Goal: Transaction & Acquisition: Book appointment/travel/reservation

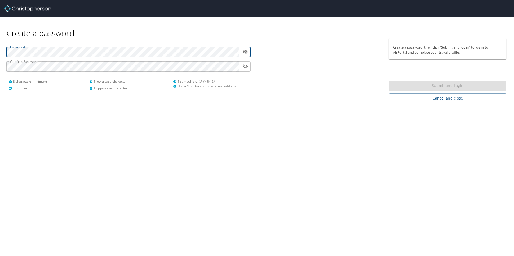
click at [111, 173] on div "Create a password Password ​ Confirm Password ​ 8 characters minimum 1 number 1…" at bounding box center [257, 128] width 514 height 256
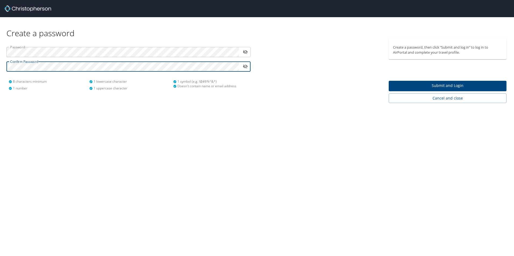
click at [163, 150] on div "Create a password Password ​ Confirm Password ​ 8 characters minimum 1 number 1…" at bounding box center [257, 128] width 514 height 256
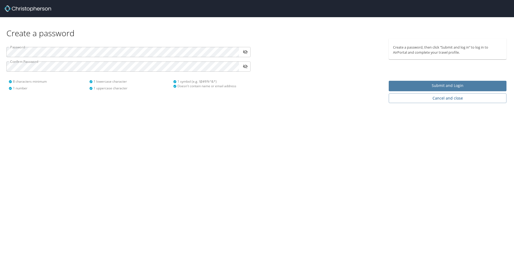
click at [431, 85] on span "Submit and Login" at bounding box center [447, 86] width 109 height 7
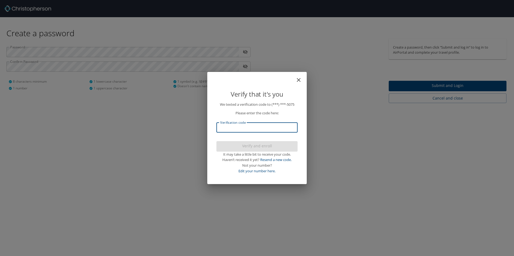
click at [259, 127] on input "Verification code" at bounding box center [256, 128] width 81 height 10
type input "615028"
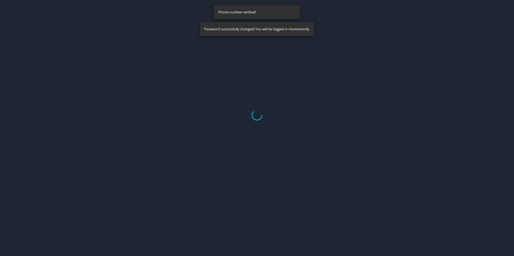
select select "US"
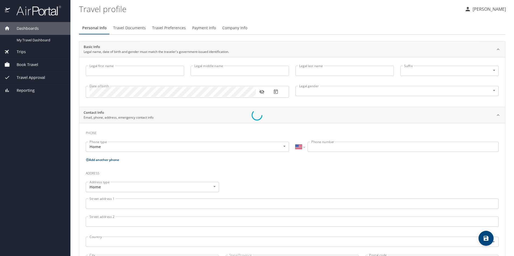
type input "James"
type input "Sidney"
type input "Coleman"
type input "[DEMOGRAPHIC_DATA]"
select select "US"
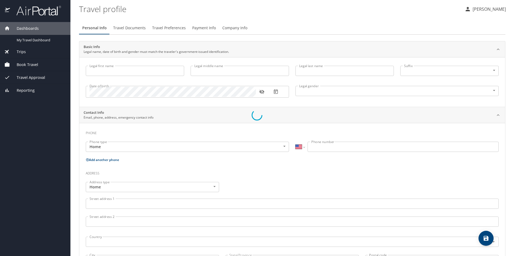
select select "US"
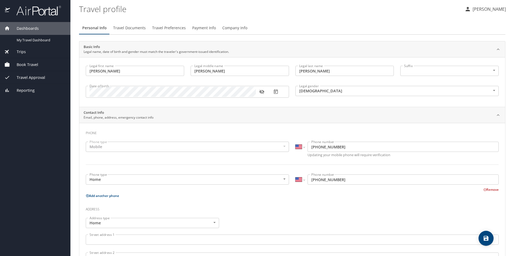
click at [110, 147] on div "Mobile" at bounding box center [187, 147] width 203 height 10
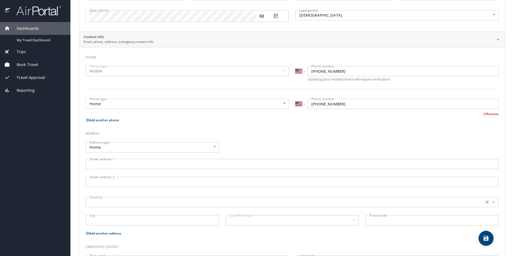
scroll to position [81, 0]
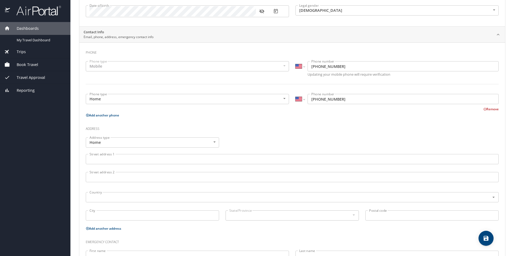
click at [138, 159] on input "Street address 1" at bounding box center [292, 159] width 413 height 10
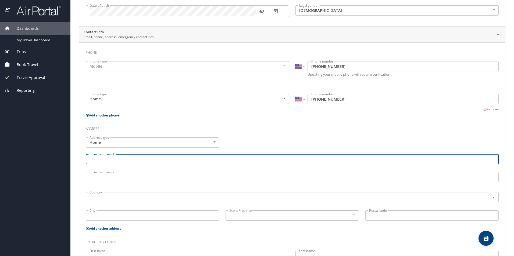
scroll to position [108, 0]
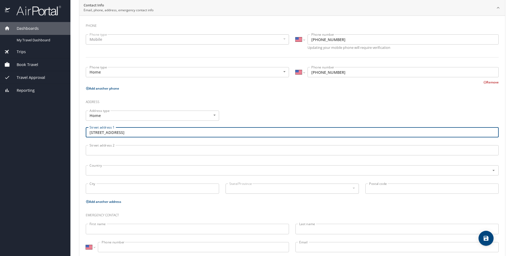
type input "573 Shellbourne Dr."
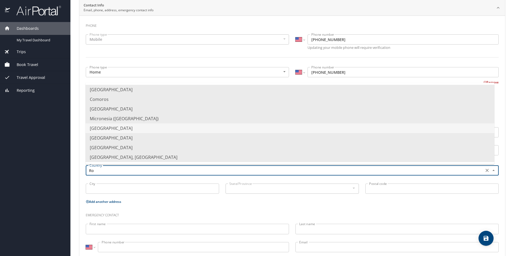
type input "R"
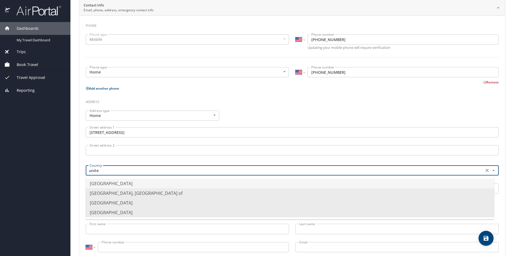
click at [110, 184] on li "United States of America" at bounding box center [289, 184] width 409 height 10
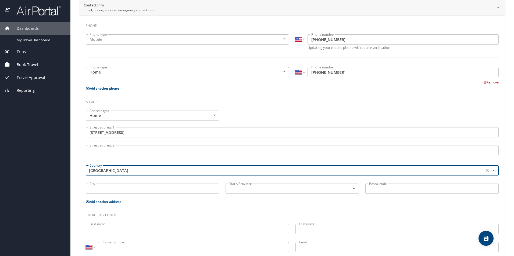
type input "United States of America"
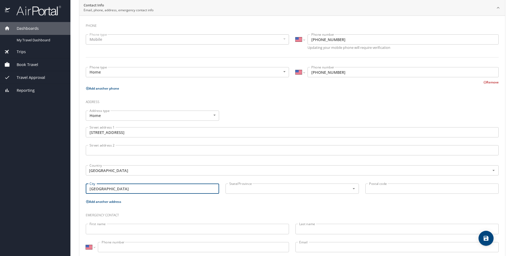
type input "Rochester Hills"
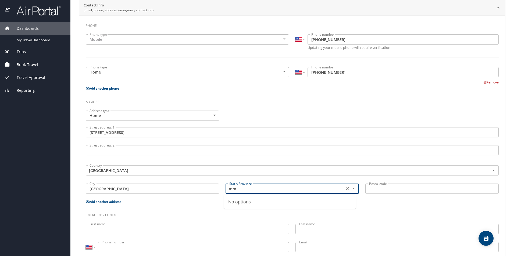
type input "m"
type input "Michigan"
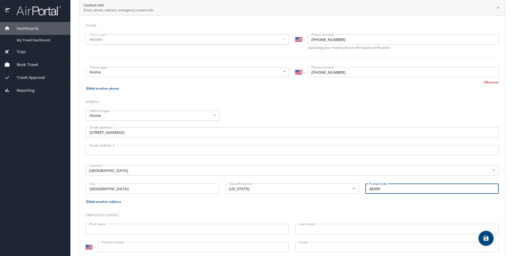
type input "48309"
click at [88, 202] on icon at bounding box center [87, 202] width 3 height 3
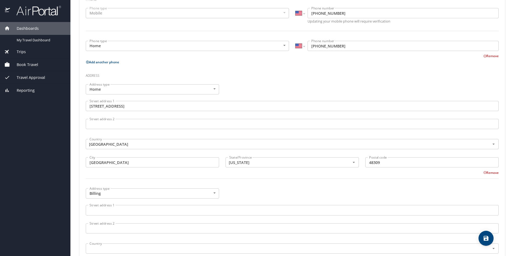
scroll to position [215, 0]
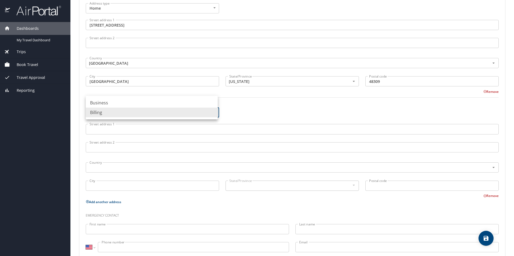
click at [108, 113] on body "Dashboards My Travel Dashboard Trips Current / Future Trips Past Trips Trips Mi…" at bounding box center [257, 128] width 514 height 256
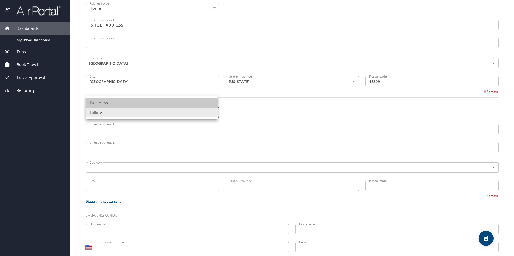
click at [108, 102] on li "Business" at bounding box center [152, 103] width 132 height 10
type input "Business"
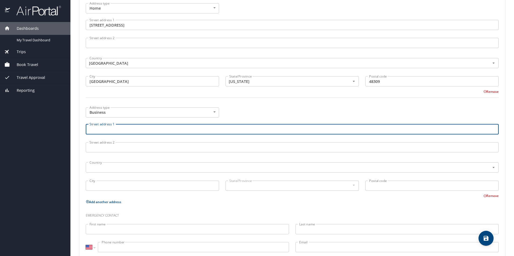
click at [118, 133] on input "Street address 1" at bounding box center [292, 129] width 413 height 10
type input "2700 High Meadow Circle"
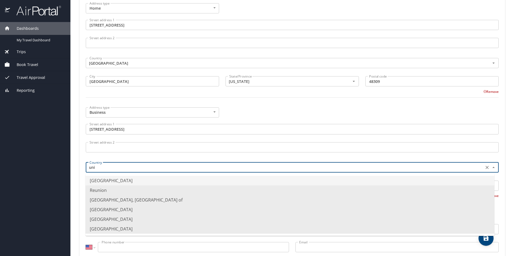
type input "United States of America"
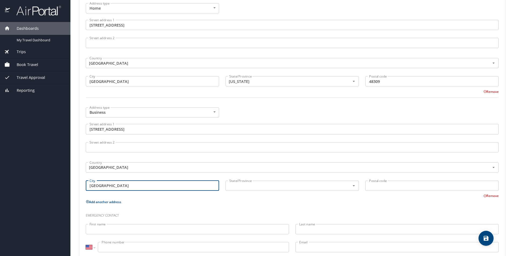
type input "Auburn Hills"
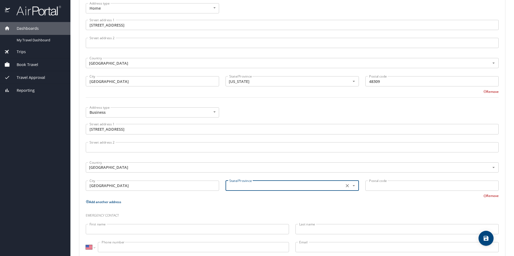
type input "m"
type input "Michigan"
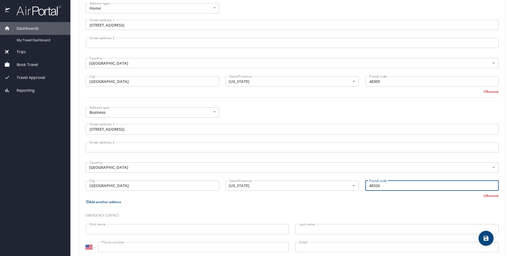
type input "48326"
click at [170, 208] on div "Emergency contact" at bounding box center [292, 214] width 419 height 15
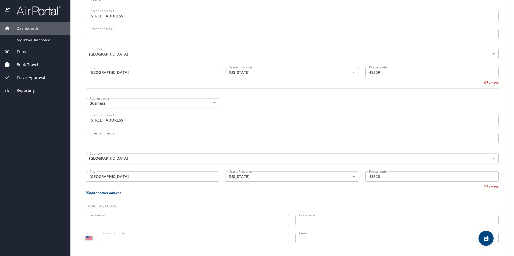
scroll to position [229, 0]
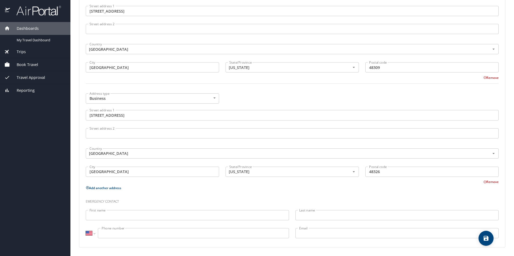
click at [148, 214] on input "First name" at bounding box center [187, 215] width 203 height 10
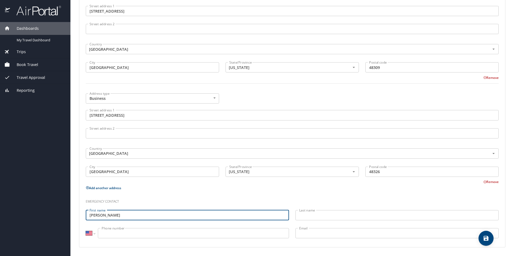
type input "Karen"
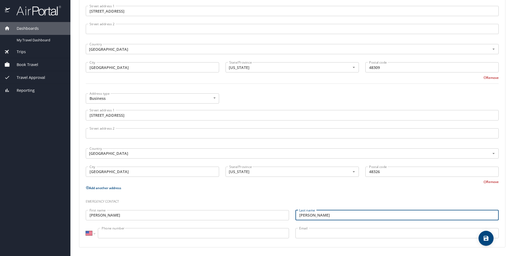
type input "Coleman"
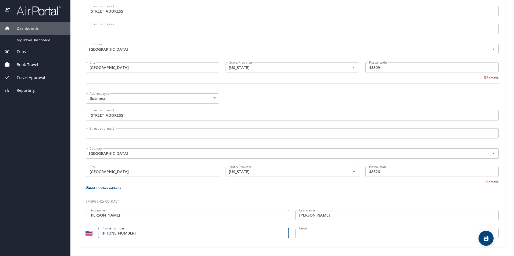
type input "(248) 840-1541"
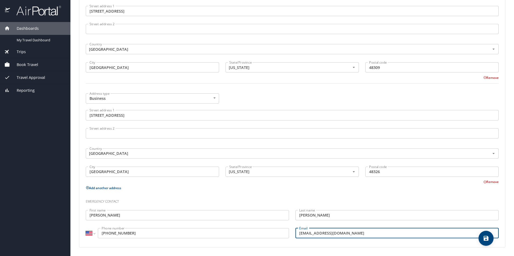
type input "krnclmn@gmail.com"
click at [178, 196] on h3 "Emergency contact" at bounding box center [292, 200] width 413 height 9
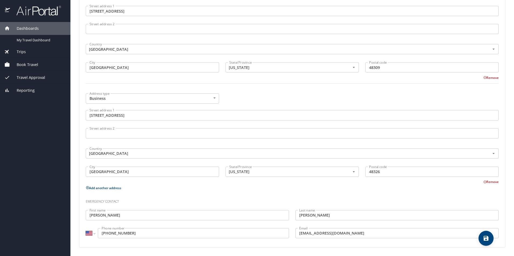
click at [491, 238] on span "save" at bounding box center [485, 238] width 15 height 6
select select "US"
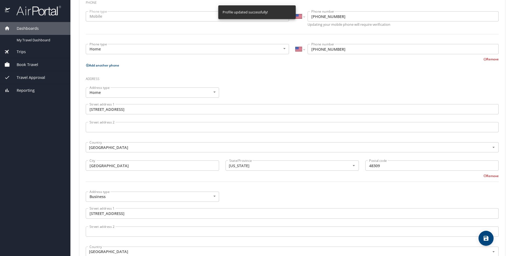
scroll to position [0, 0]
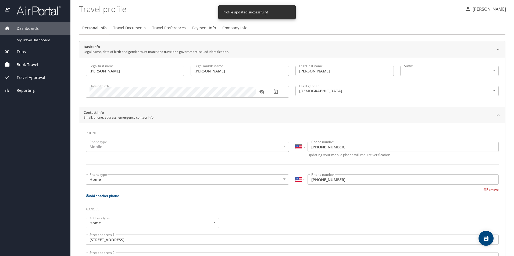
click at [134, 28] on span "Travel Documents" at bounding box center [129, 28] width 33 height 7
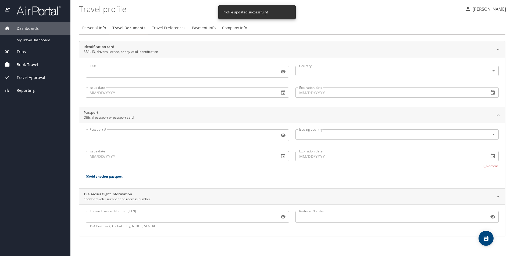
click at [116, 71] on input "ID #" at bounding box center [181, 72] width 191 height 10
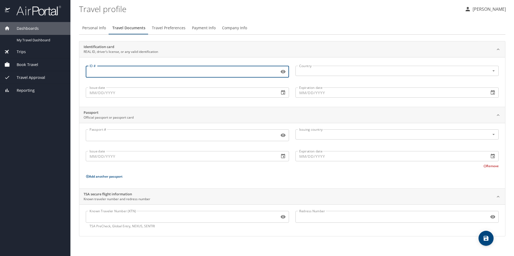
paste input "MI C 455 367 766 232"
type input "MI C 455 367 766 232"
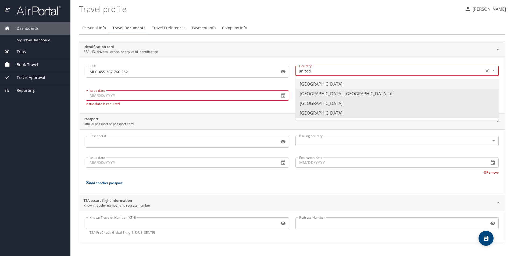
type input "United States of America"
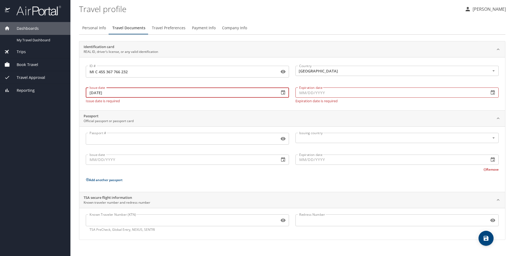
type input "08/11/2023"
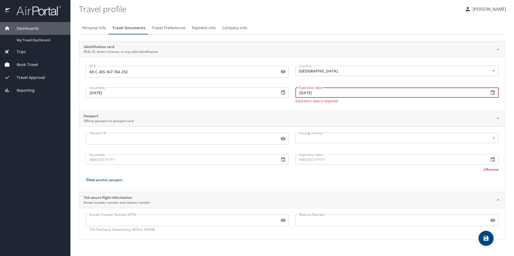
type input "03/22/2027"
click at [167, 138] on input "Passport #" at bounding box center [181, 139] width 191 height 10
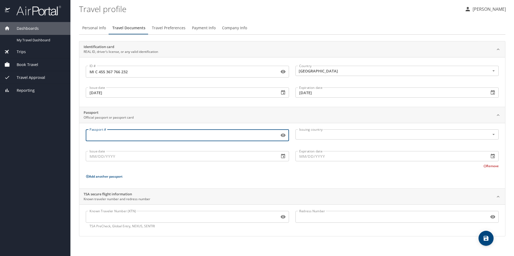
paste input "587254632"
type input "587254632"
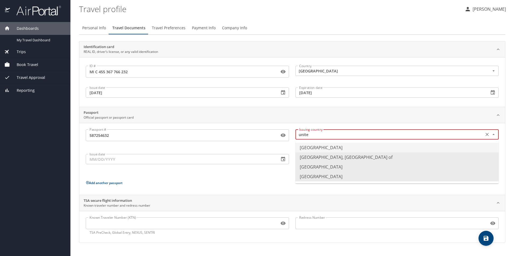
type input "United States of America"
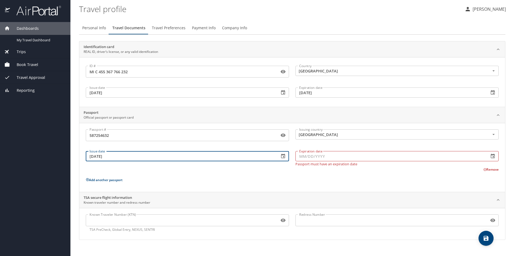
type input "03/19/2019"
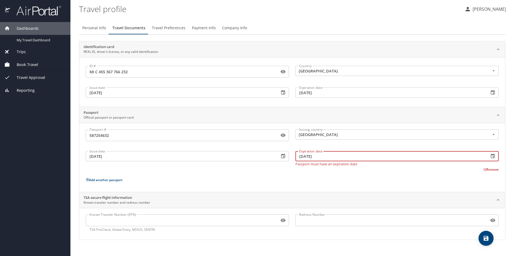
type input "03/18/2029"
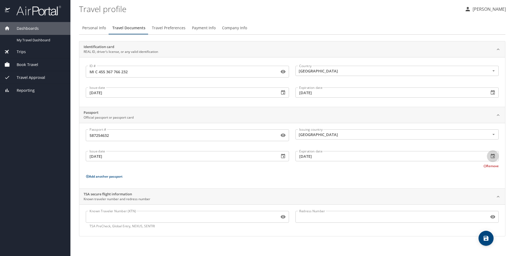
click at [251, 178] on p "Add another passport" at bounding box center [292, 176] width 413 height 7
click at [164, 217] on input "Known Traveler Number (KTN)" at bounding box center [181, 217] width 191 height 10
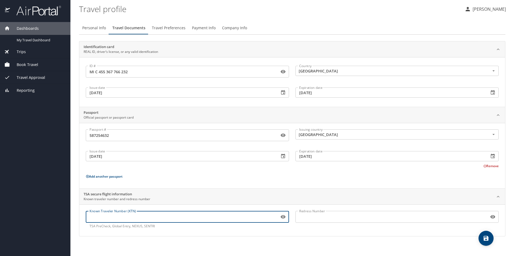
paste input "981508090"
type input "981508090"
click at [196, 184] on div "Passport # 587254632 Passport # Issuing country United States of America Issuin…" at bounding box center [292, 157] width 413 height 55
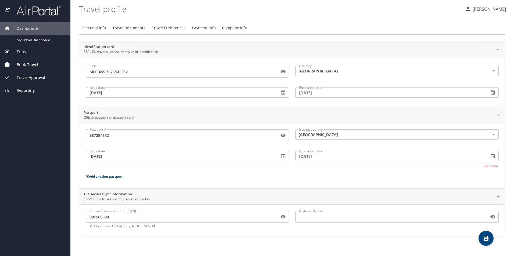
click at [486, 240] on icon "save" at bounding box center [486, 238] width 6 height 6
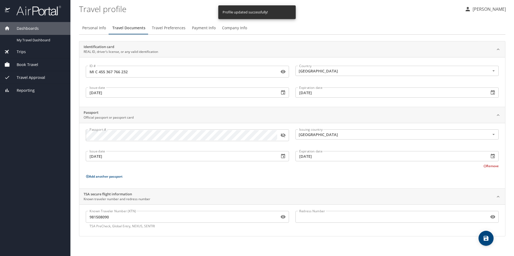
click at [166, 26] on span "Travel Preferences" at bounding box center [169, 28] width 34 height 7
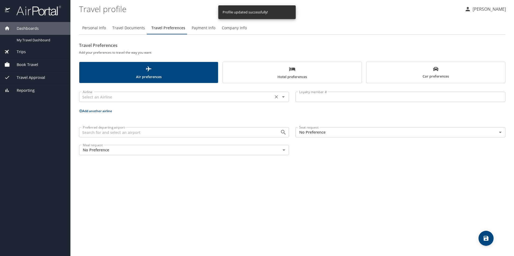
click at [132, 95] on input "text" at bounding box center [176, 97] width 191 height 7
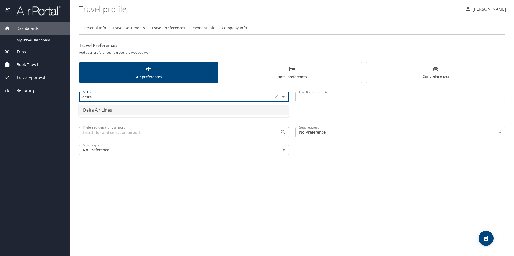
click at [99, 108] on li "Delta Air Lines" at bounding box center [184, 110] width 210 height 10
type input "Delta Air Lines"
click at [353, 101] on input "Loyalty member #" at bounding box center [400, 97] width 210 height 10
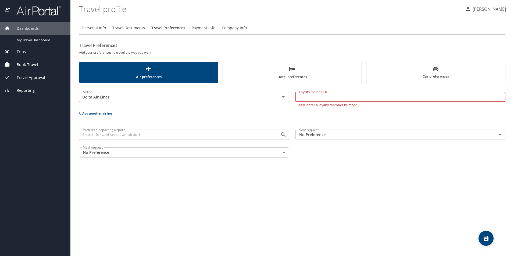
paste input "2676849694"
type input "2676849694"
click at [217, 192] on div "Personal Info Travel Documents Travel Preferences Payment Info Company Info Tra…" at bounding box center [292, 136] width 426 height 239
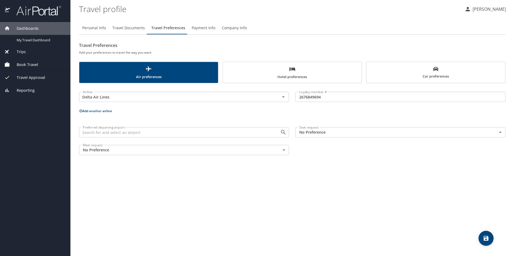
click at [139, 133] on input "Preferred departing airport" at bounding box center [176, 132] width 191 height 7
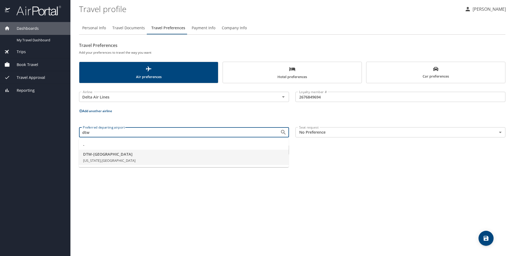
click at [100, 153] on span "DTW - Detroit" at bounding box center [183, 155] width 201 height 6
type input "DTW - Detroit"
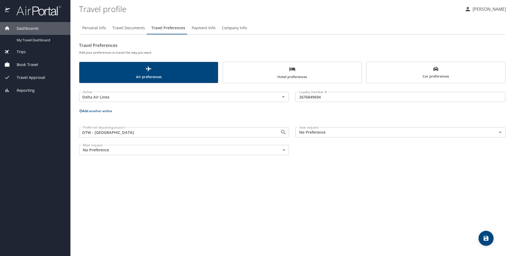
click at [216, 200] on div "Personal Info Travel Documents Travel Preferences Payment Info Company Info Tra…" at bounding box center [292, 136] width 426 height 239
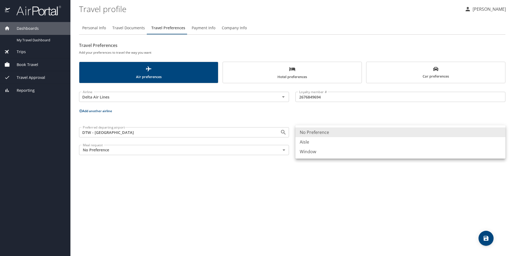
click at [326, 131] on body "Dashboards My Travel Dashboard Trips Current / Future Trips Past Trips Trips Mi…" at bounding box center [257, 128] width 514 height 256
click at [318, 141] on li "Aisle" at bounding box center [400, 142] width 210 height 10
type input "Aisle"
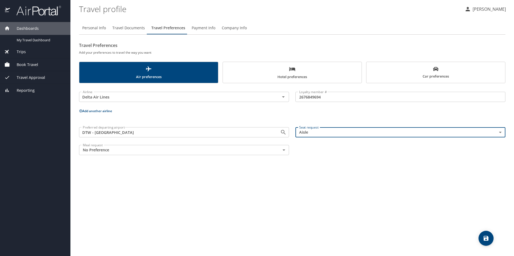
click at [168, 187] on div "Personal Info Travel Documents Travel Preferences Payment Info Company Info Tra…" at bounding box center [292, 136] width 426 height 239
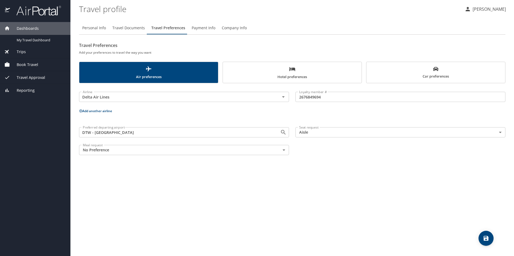
click at [124, 154] on body "Dashboards My Travel Dashboard Trips Current / Future Trips Past Trips Trips Mi…" at bounding box center [257, 128] width 514 height 256
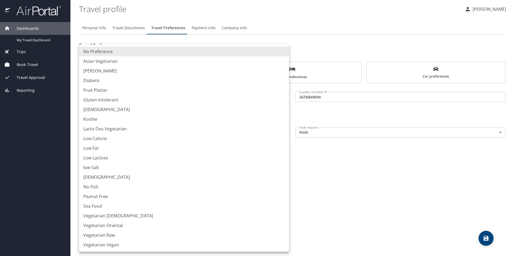
click at [325, 182] on div at bounding box center [257, 128] width 514 height 256
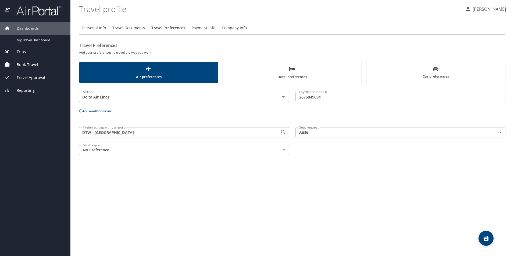
click at [285, 73] on span "Hotel preferences" at bounding box center [292, 73] width 132 height 14
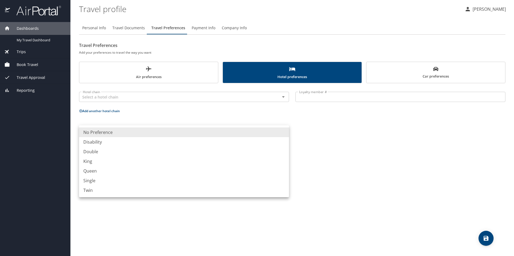
click at [126, 132] on body "Dashboards My Travel Dashboard Trips Current / Future Trips Past Trips Trips Mi…" at bounding box center [257, 128] width 514 height 256
click at [101, 163] on li "King" at bounding box center [184, 162] width 210 height 10
type input "King"
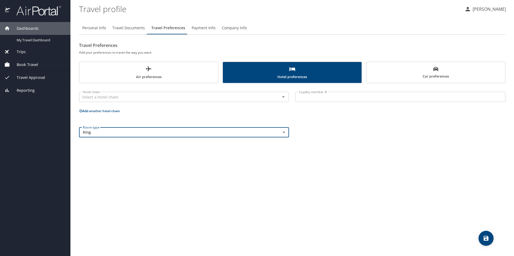
click at [178, 207] on div "Personal Info Travel Documents Travel Preferences Payment Info Company Info Tra…" at bounding box center [292, 136] width 426 height 239
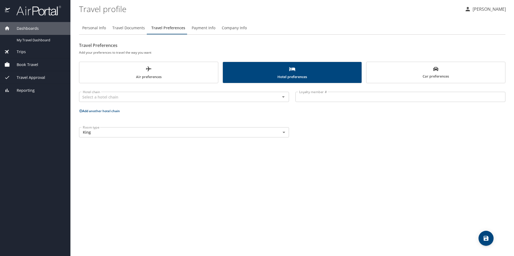
click at [423, 74] on span "Car preferences" at bounding box center [436, 72] width 132 height 13
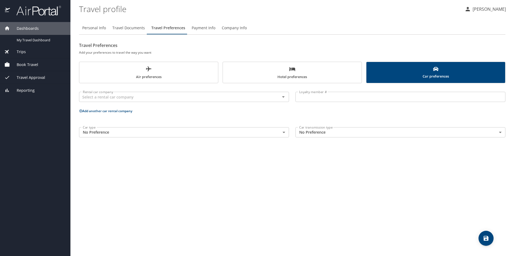
click at [105, 135] on body "Dashboards My Travel Dashboard Trips Current / Future Trips Past Trips Trips Mi…" at bounding box center [257, 128] width 514 height 256
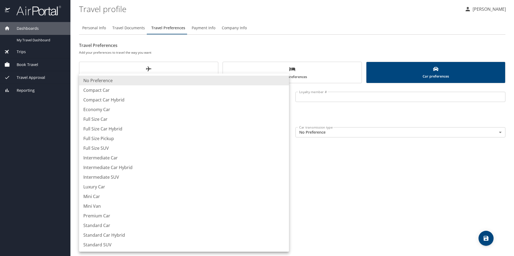
click at [365, 176] on div at bounding box center [257, 128] width 514 height 256
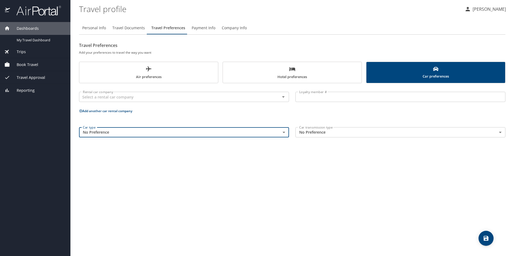
click at [325, 130] on body "Dashboards My Travel Dashboard Trips Current / Future Trips Past Trips Trips Mi…" at bounding box center [257, 128] width 514 height 256
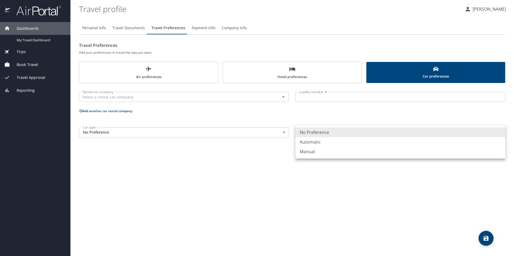
click at [322, 143] on li "Automatic" at bounding box center [400, 142] width 210 height 10
type input "Automatic"
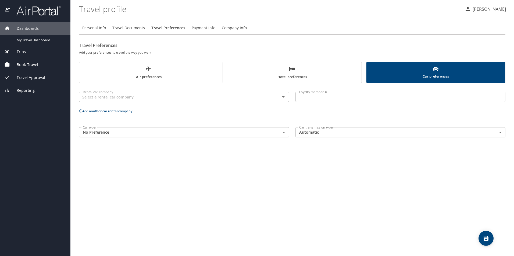
click at [237, 185] on div "Personal Info Travel Documents Travel Preferences Payment Info Company Info Tra…" at bounding box center [292, 136] width 426 height 239
click at [486, 239] on icon "save" at bounding box center [486, 238] width 6 height 6
click at [201, 28] on span "Payment Info" at bounding box center [204, 28] width 24 height 7
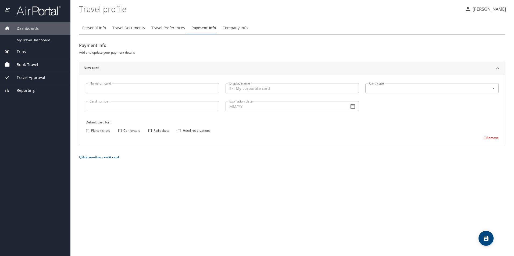
click at [108, 88] on input "Name on card" at bounding box center [152, 88] width 133 height 10
type input "[PERSON_NAME]"
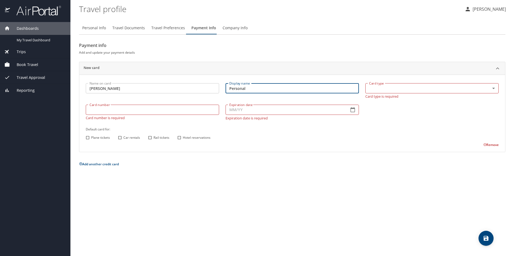
type input "Personal"
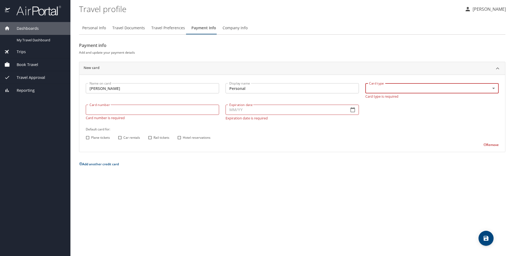
click at [377, 91] on body "Dashboards My Travel Dashboard Trips Current / Future Trips Past Trips Trips Mi…" at bounding box center [257, 128] width 514 height 256
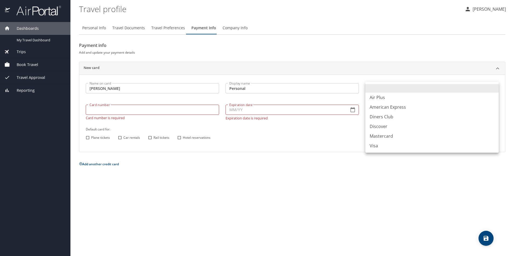
click at [387, 135] on li "Mastercard" at bounding box center [431, 136] width 133 height 10
type input "CA"
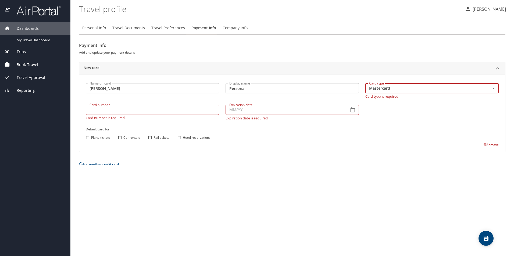
click at [141, 112] on div "Card number Card number Card number is required" at bounding box center [153, 113] width 140 height 22
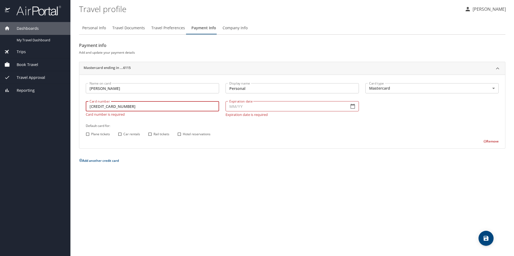
type input "5424181250276115"
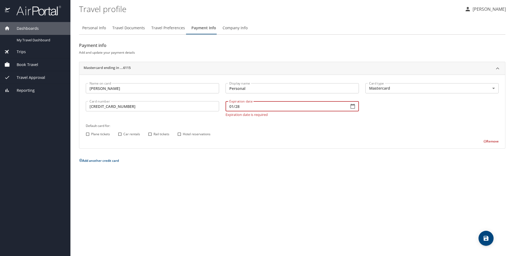
type input "01/28"
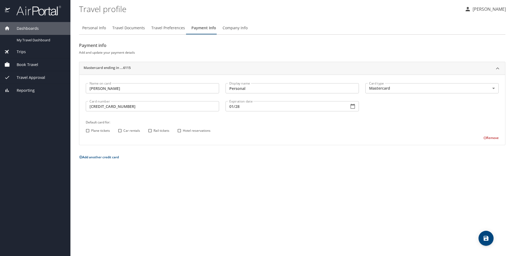
click at [253, 173] on div "Personal Info Travel Documents Travel Preferences Payment Info Company Info Pay…" at bounding box center [292, 136] width 426 height 239
click at [488, 238] on icon "save" at bounding box center [486, 238] width 5 height 5
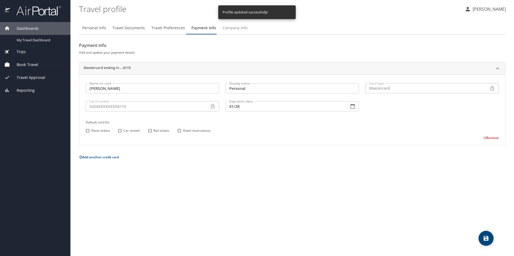
click at [236, 28] on span "Company Info" at bounding box center [235, 28] width 25 height 7
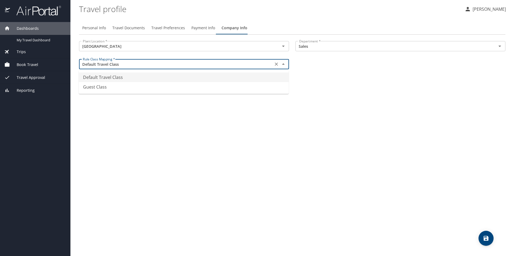
click at [255, 63] on input "Default Travel Class" at bounding box center [176, 64] width 191 height 7
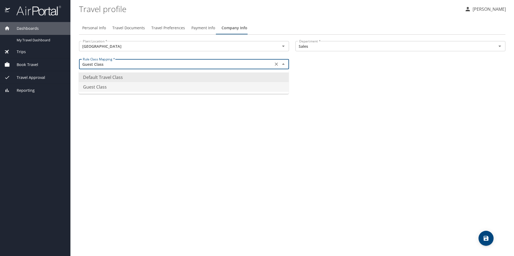
click at [217, 136] on div "Personal Info Travel Documents Travel Preferences Payment Info Company Info Pla…" at bounding box center [292, 136] width 426 height 239
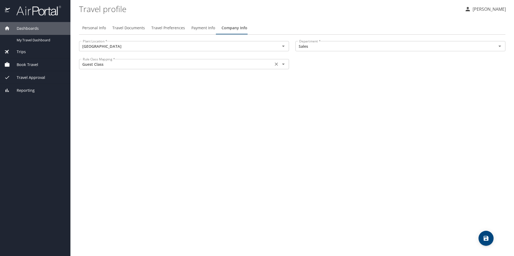
click at [228, 67] on input "Guest Class" at bounding box center [176, 64] width 191 height 7
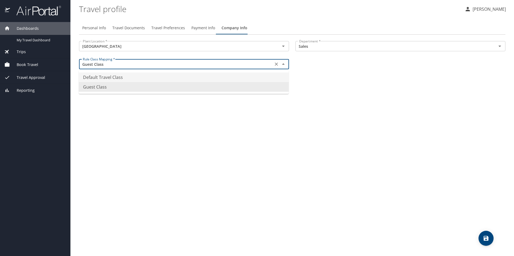
click at [109, 74] on li "Default Travel Class" at bounding box center [184, 78] width 210 height 10
type input "Default Travel Class"
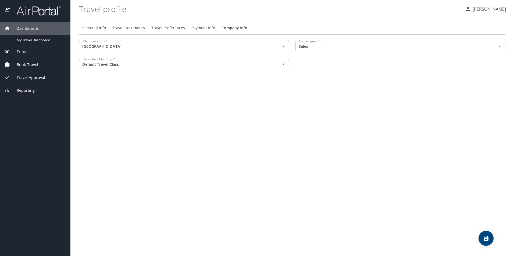
drag, startPoint x: 234, startPoint y: 177, endPoint x: 241, endPoint y: 181, distance: 8.1
click at [235, 177] on div "Personal Info Travel Documents Travel Preferences Payment Info Company Info Pla…" at bounding box center [292, 136] width 426 height 239
click at [487, 237] on icon "save" at bounding box center [486, 238] width 5 height 5
click at [266, 159] on div "Personal Info Travel Documents Travel Preferences Payment Info Company Info Pla…" at bounding box center [292, 136] width 426 height 239
click at [258, 148] on div "Personal Info Travel Documents Travel Preferences Payment Info Company Info Pla…" at bounding box center [292, 136] width 426 height 239
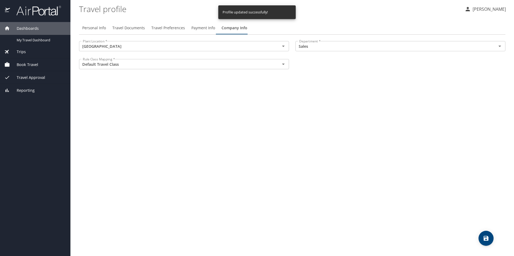
click at [176, 147] on div "Personal Info Travel Documents Travel Preferences Payment Info Company Info Pla…" at bounding box center [292, 136] width 426 height 239
click at [192, 167] on div "Personal Info Travel Documents Travel Preferences Payment Info Company Info Pla…" at bounding box center [292, 136] width 426 height 239
click at [28, 38] on span "My Travel Dashboard" at bounding box center [40, 40] width 47 height 5
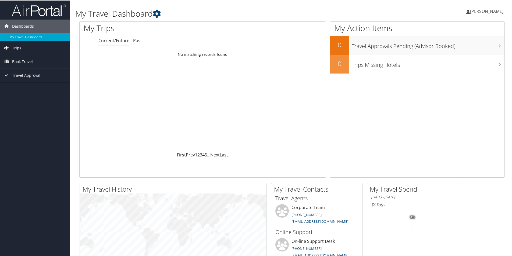
click at [16, 48] on span "Trips" at bounding box center [16, 47] width 9 height 13
click at [20, 85] on span "Book Travel" at bounding box center [22, 85] width 21 height 13
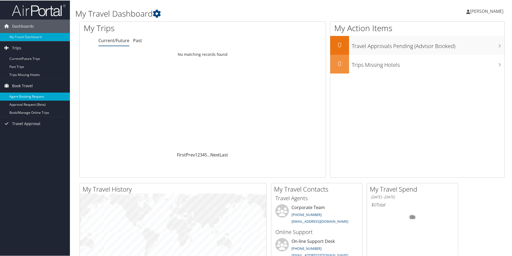
click at [37, 95] on link "Agent Booking Request" at bounding box center [35, 96] width 70 height 8
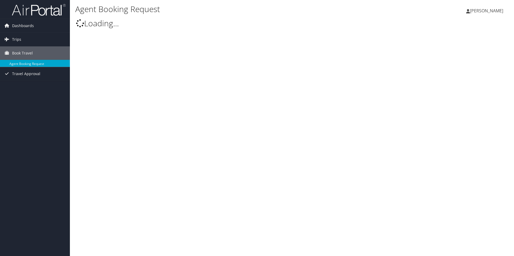
type input "[PERSON_NAME]"
select select "[EMAIL_ADDRESS][DOMAIN_NAME]"
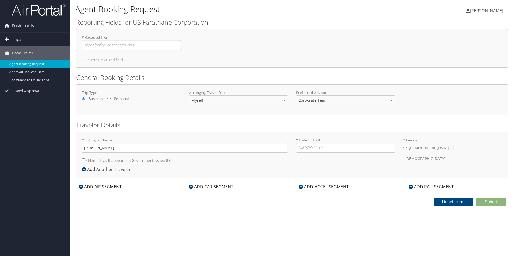
click at [51, 161] on div "Dashboards My Travel Dashboard Trips Current/Future Trips Past Trips Trips Miss…" at bounding box center [257, 128] width 514 height 256
click at [325, 148] on input "* Date of Birth: Invalid Date" at bounding box center [345, 148] width 99 height 10
type input "3"
type input "[DATE]"
click at [406, 148] on input "* Gender: [DEMOGRAPHIC_DATA] [DEMOGRAPHIC_DATA]" at bounding box center [404, 147] width 3 height 3
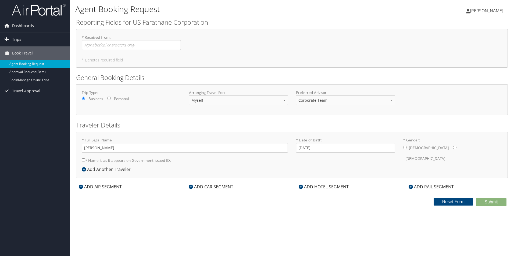
radio input "true"
click at [80, 186] on icon at bounding box center [81, 187] width 4 height 4
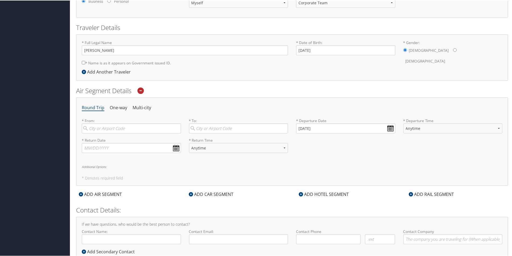
scroll to position [108, 0]
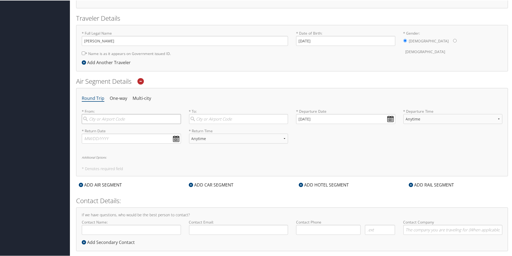
click at [127, 120] on input "search" at bounding box center [131, 119] width 99 height 10
type input "dtw`"
click at [104, 117] on input "dtw`" at bounding box center [131, 119] width 99 height 10
drag, startPoint x: 105, startPoint y: 118, endPoint x: 85, endPoint y: 117, distance: 20.2
click at [85, 117] on input "dtw`" at bounding box center [131, 119] width 99 height 10
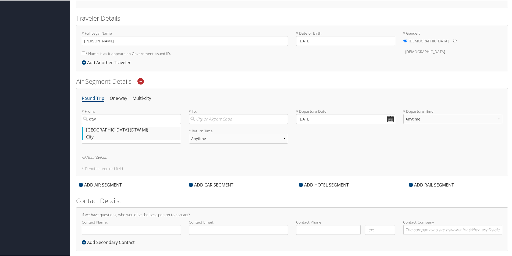
click at [104, 128] on div "[GEOGRAPHIC_DATA] (DTW MI)" at bounding box center [132, 129] width 92 height 7
click at [104, 124] on input "dtw" at bounding box center [131, 119] width 99 height 10
type input "[GEOGRAPHIC_DATA] (DTW MI)"
click at [216, 117] on input "search" at bounding box center [238, 119] width 99 height 10
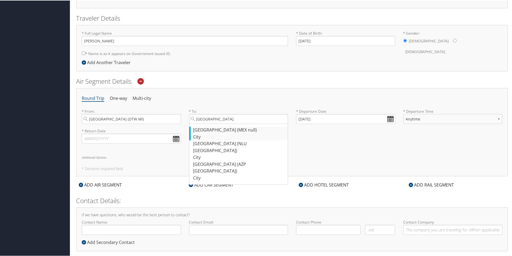
click at [214, 131] on div "[GEOGRAPHIC_DATA] (MEX null)" at bounding box center [239, 129] width 92 height 7
click at [214, 124] on input "[GEOGRAPHIC_DATA]" at bounding box center [238, 119] width 99 height 10
type input "[GEOGRAPHIC_DATA] (MEX null)"
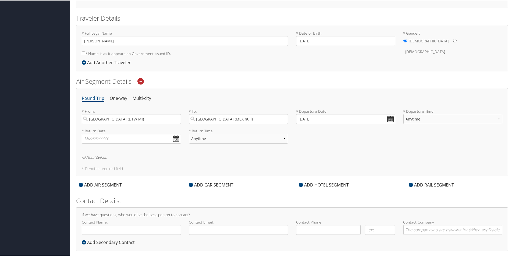
click at [328, 137] on div "* Return Date Dates must be valid * Return Time Anytime Early Morning (5AM-7AM)…" at bounding box center [292, 138] width 428 height 20
click at [391, 117] on input "[DATE]" at bounding box center [345, 119] width 99 height 10
click at [164, 150] on div "Round Trip One-way Multi-city * From: [GEOGRAPHIC_DATA] (DTW [GEOGRAPHIC_DATA])…" at bounding box center [292, 132] width 432 height 88
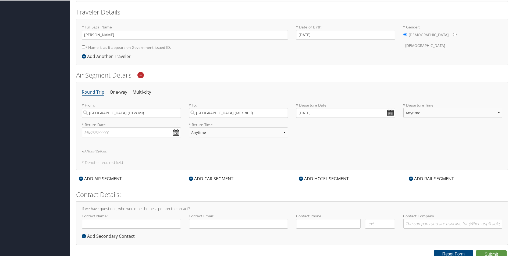
scroll to position [116, 0]
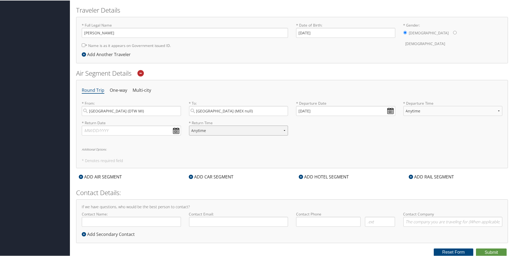
click at [205, 133] on select "Anytime Early Morning (5AM-7AM) Morning (7AM-12PM) Afternoon (12PM-5PM) Evening…" at bounding box center [238, 130] width 99 height 10
click at [342, 139] on div "* Return Date Dates must be valid * Return Time Anytime Early Morning (5AM-7AM)…" at bounding box center [292, 130] width 428 height 20
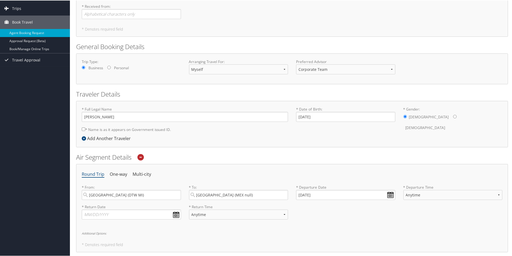
scroll to position [0, 0]
